Goal: Task Accomplishment & Management: Complete application form

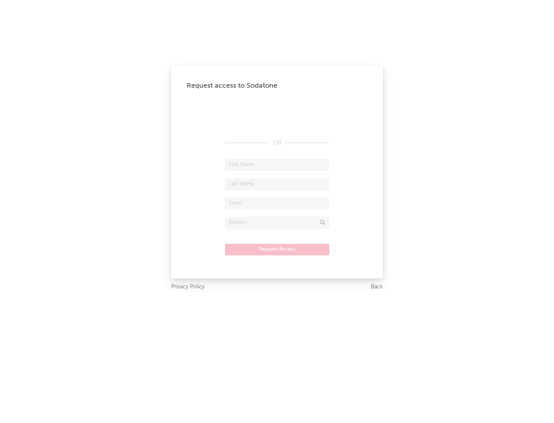
click at [277, 165] on input "text" at bounding box center [277, 165] width 104 height 12
type input "[PERSON_NAME]"
click at [277, 184] on input "text" at bounding box center [277, 184] width 104 height 12
type input "[PERSON_NAME]"
click at [277, 203] on input "text" at bounding box center [277, 204] width 104 height 12
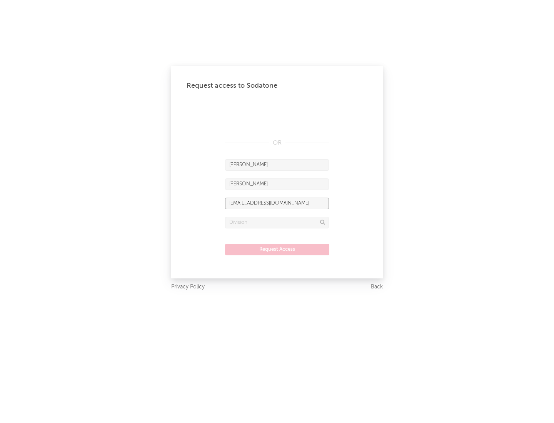
type input "[EMAIL_ADDRESS][DOMAIN_NAME]"
click at [277, 222] on input "text" at bounding box center [277, 223] width 104 height 12
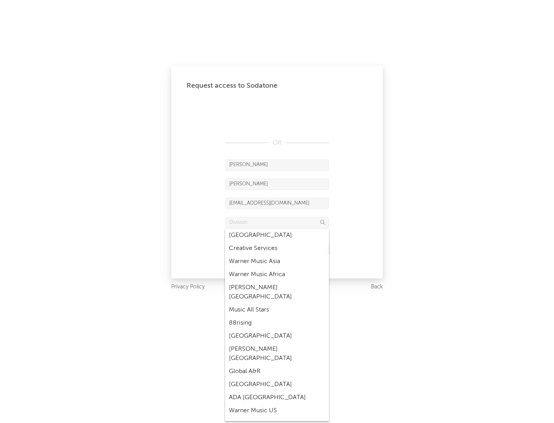
click at [277, 303] on div "Music All Stars" at bounding box center [277, 309] width 104 height 13
type input "Music All Stars"
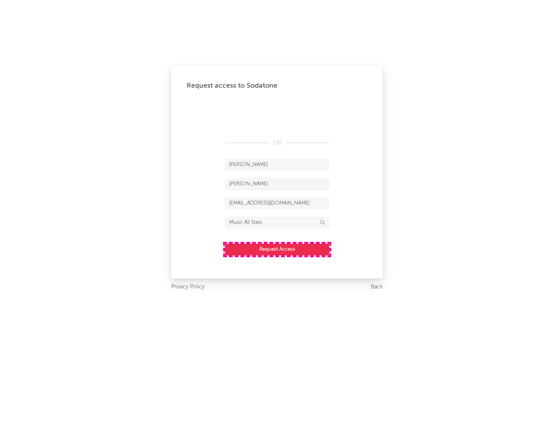
click at [277, 249] on button "Request Access" at bounding box center [277, 250] width 104 height 12
